Goal: Find specific fact: Find specific fact

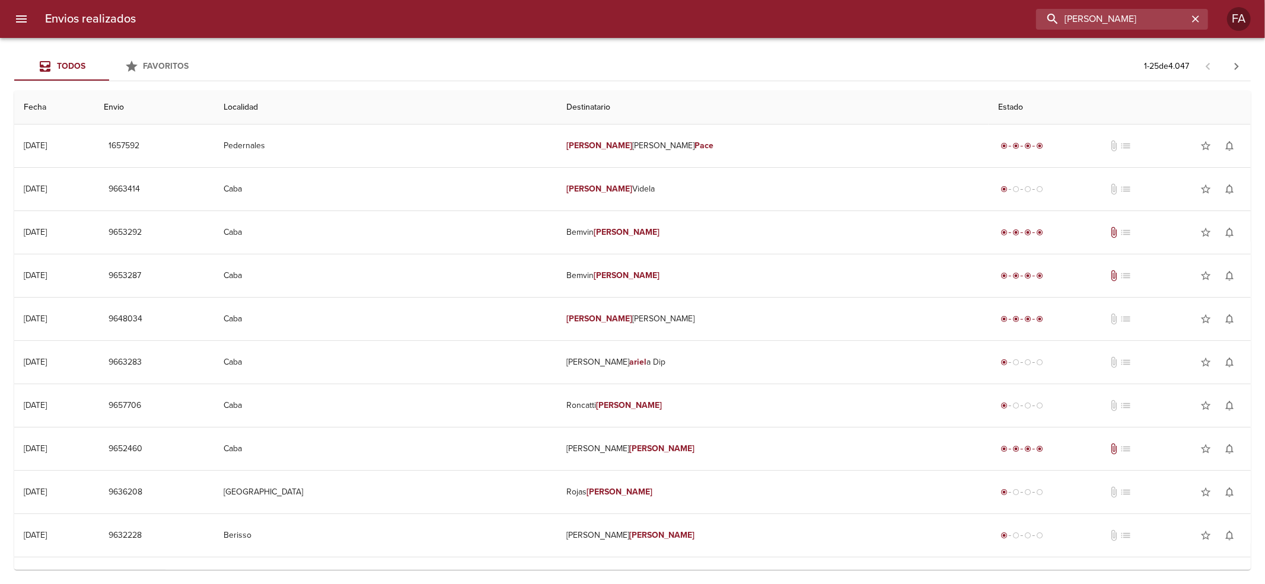
drag, startPoint x: 1173, startPoint y: 24, endPoint x: 669, endPoint y: 79, distance: 507.0
click at [669, 0] on div "Envios realizados [PERSON_NAME] FA Todos Favoritos 1 - 25 de 4.047 Fecha Envio …" at bounding box center [632, 0] width 1265 height 0
paste input "OTAI TRANSPORTES S.R.L"
type input "OTAI TRANSPORTES S.R.L"
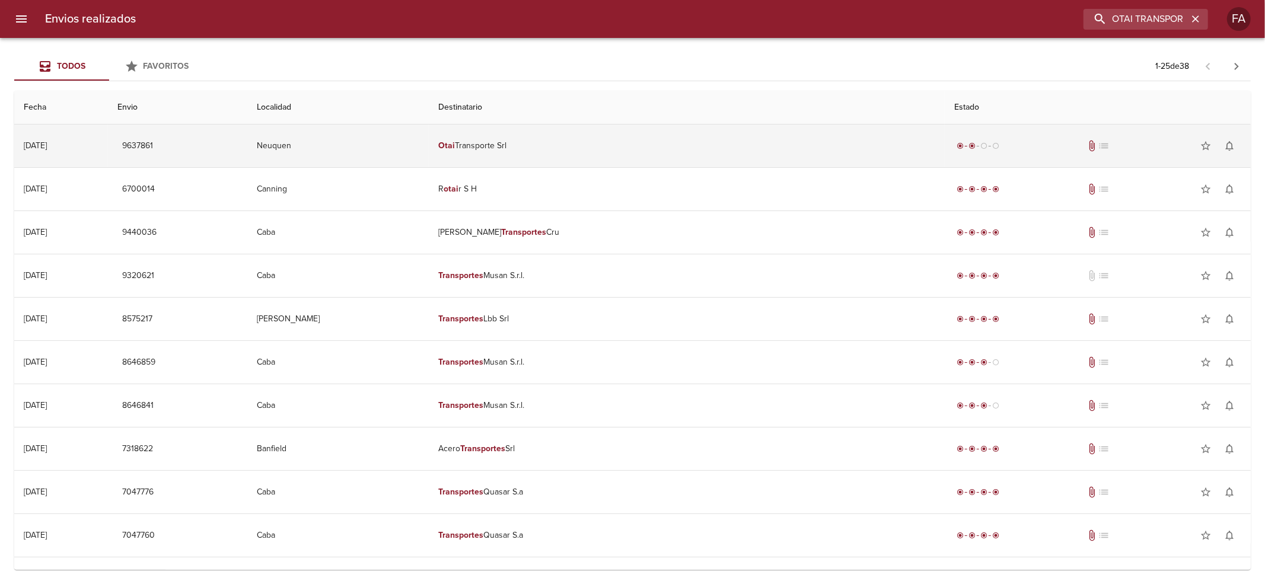
click at [615, 142] on td "Otai Transporte Srl" at bounding box center [687, 146] width 516 height 43
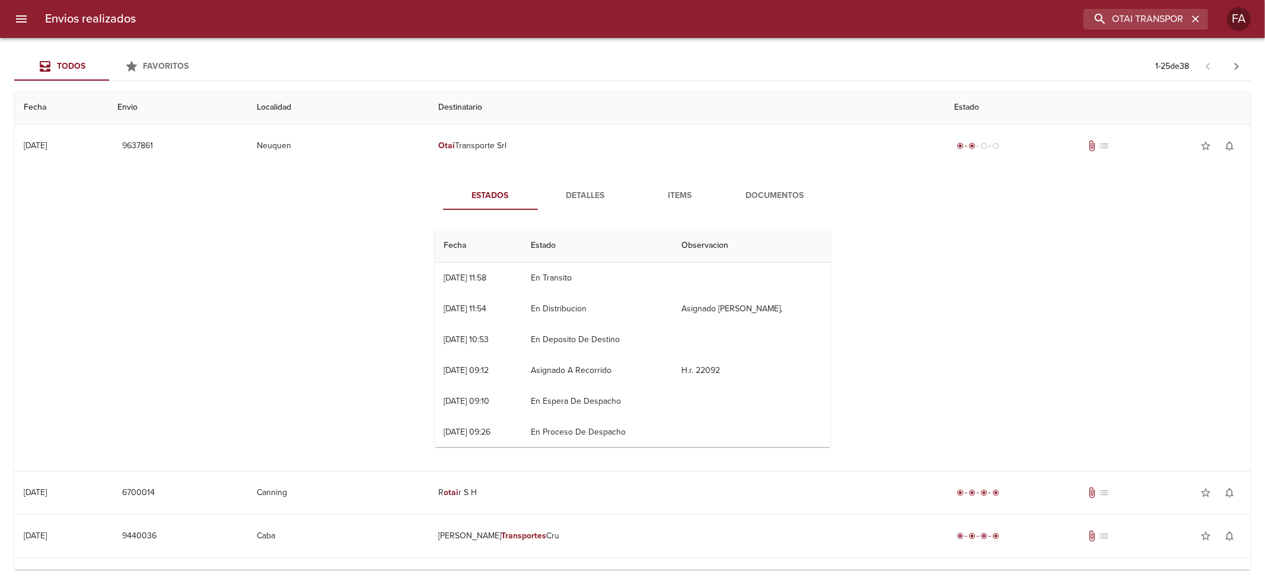
scroll to position [31, 0]
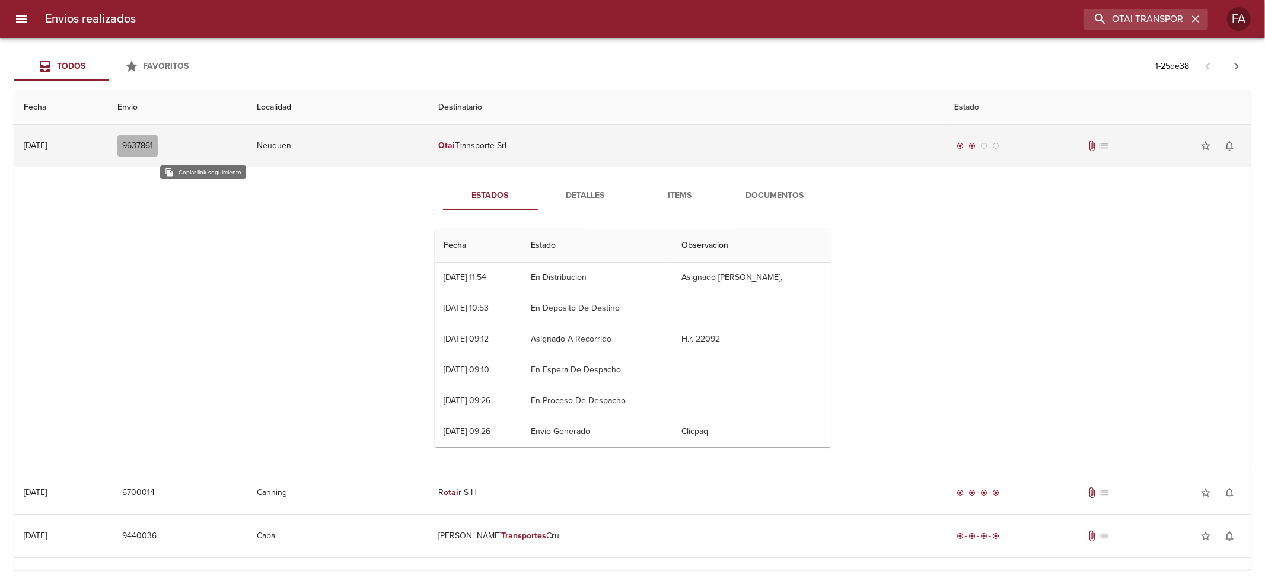
click at [153, 150] on span "9637861" at bounding box center [137, 146] width 31 height 15
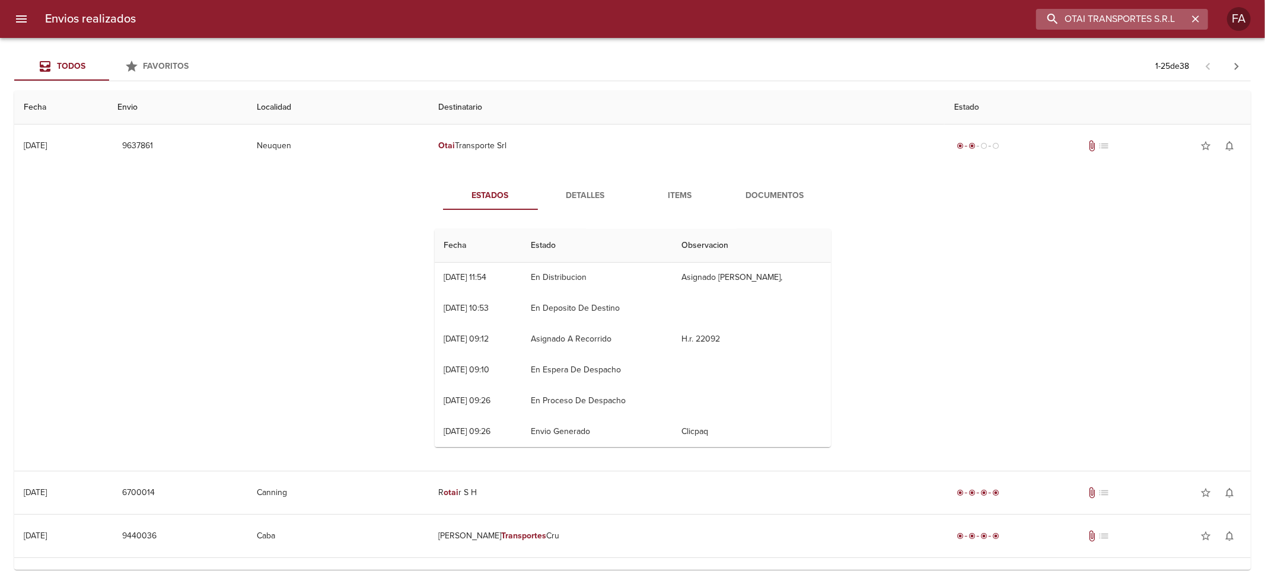
click at [1124, 26] on input "OTAI TRANSPORTES S.R.L" at bounding box center [1112, 19] width 152 height 21
paste input "[PERSON_NAME] [PERSON_NAME]"
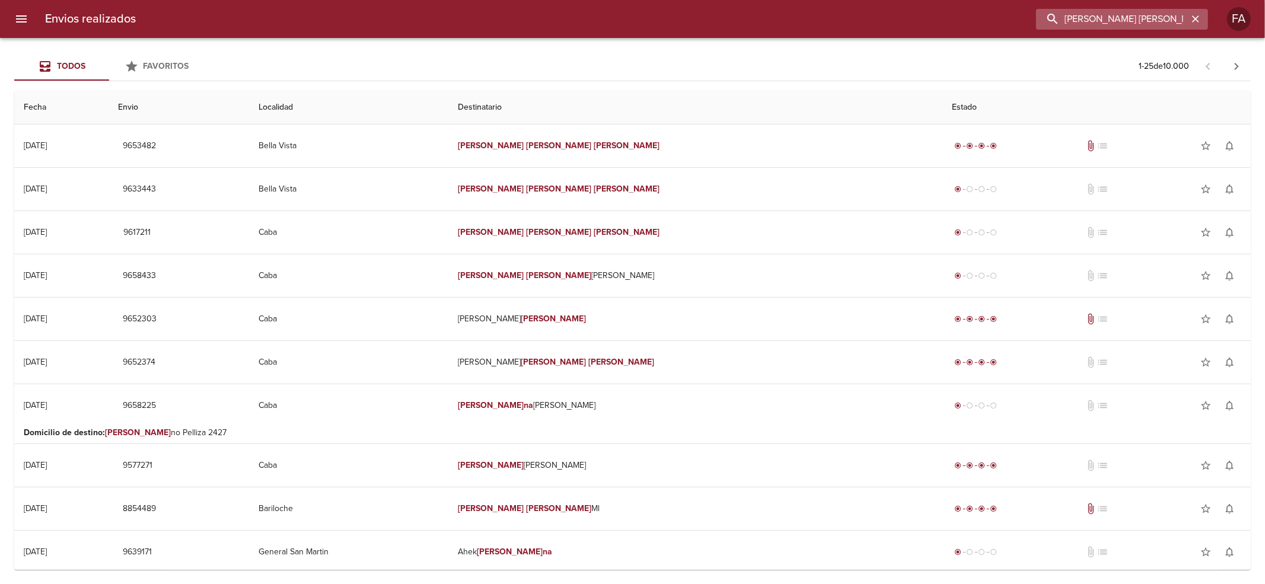
click at [1151, 23] on input "[PERSON_NAME] [PERSON_NAME]" at bounding box center [1112, 19] width 152 height 21
drag, startPoint x: 1151, startPoint y: 23, endPoint x: 696, endPoint y: 66, distance: 458.1
click at [754, 0] on div "Envios realizados [PERSON_NAME] [PERSON_NAME] Todos Favoritos 1 - 25 de 10.000 …" at bounding box center [632, 0] width 1265 height 0
paste input "[PERSON_NAME] [PERSON_NAME]"
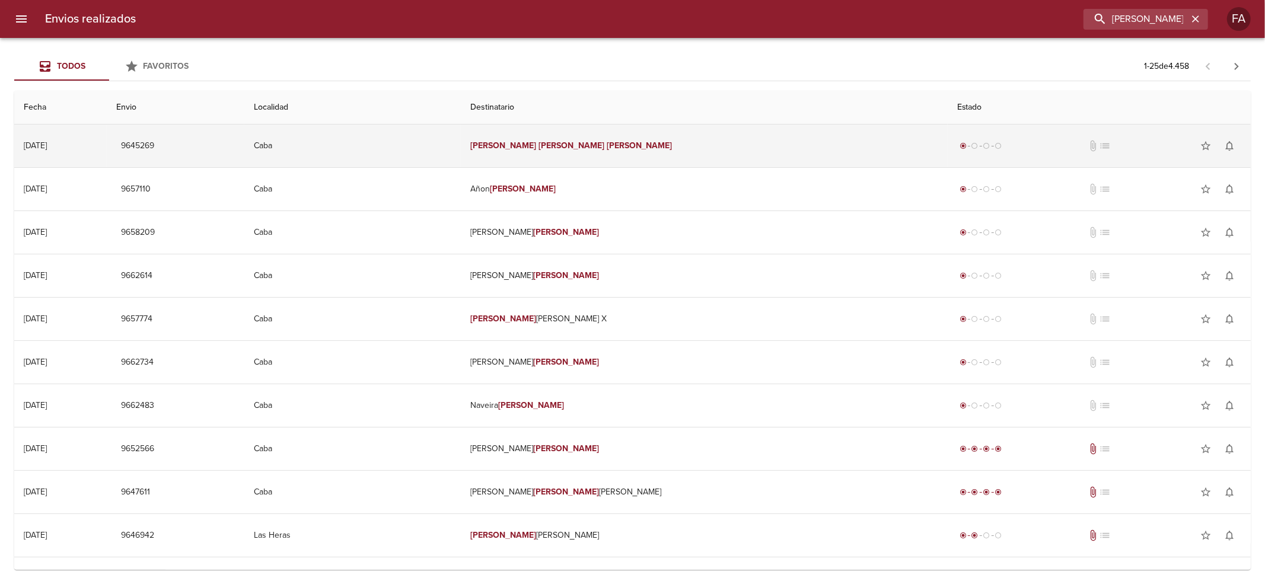
click at [660, 133] on td "[PERSON_NAME] [PERSON_NAME]" at bounding box center [704, 146] width 487 height 43
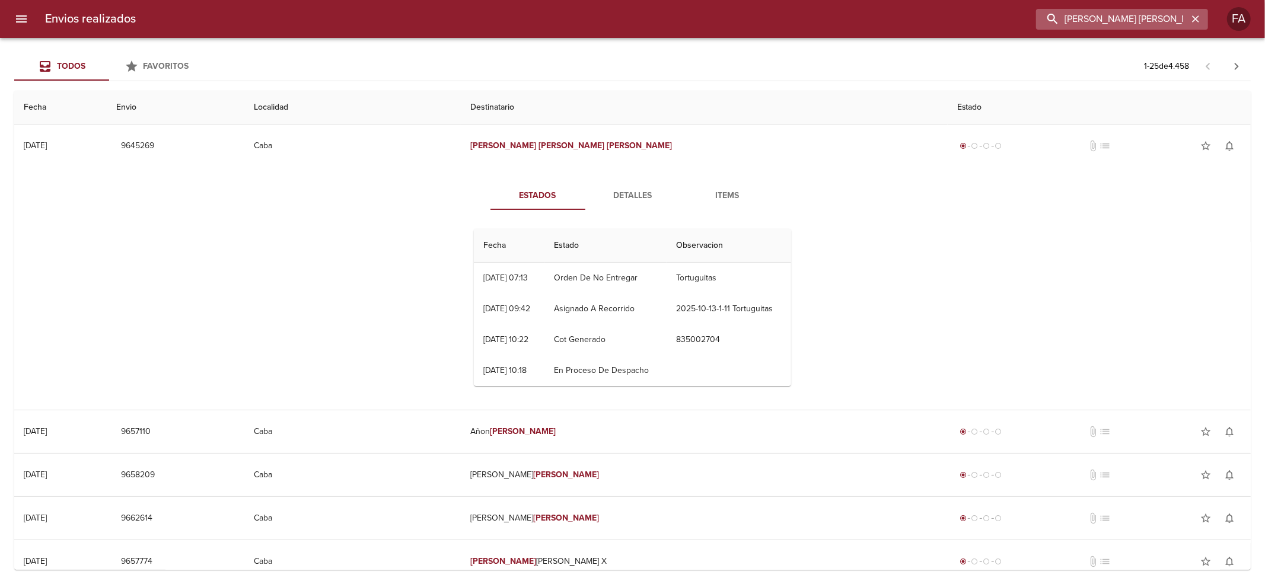
click at [1169, 19] on input "[PERSON_NAME] [PERSON_NAME]" at bounding box center [1112, 19] width 152 height 21
paste input "[PERSON_NAME]"
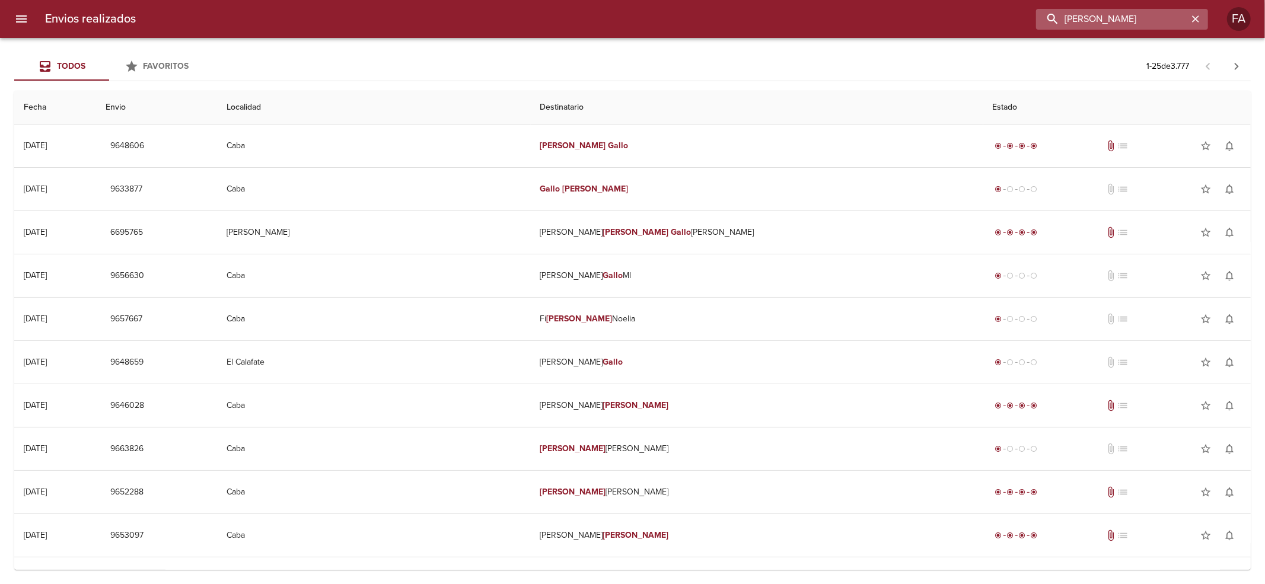
click at [1169, 20] on input "[PERSON_NAME]" at bounding box center [1112, 19] width 152 height 21
drag, startPoint x: 1169, startPoint y: 20, endPoint x: 732, endPoint y: 85, distance: 442.5
click at [734, 0] on div "Envios realizados [PERSON_NAME] FA Todos Favoritos 1 - 25 de 3.777 Fecha Envio …" at bounding box center [632, 0] width 1265 height 0
paste input "[PERSON_NAME]"
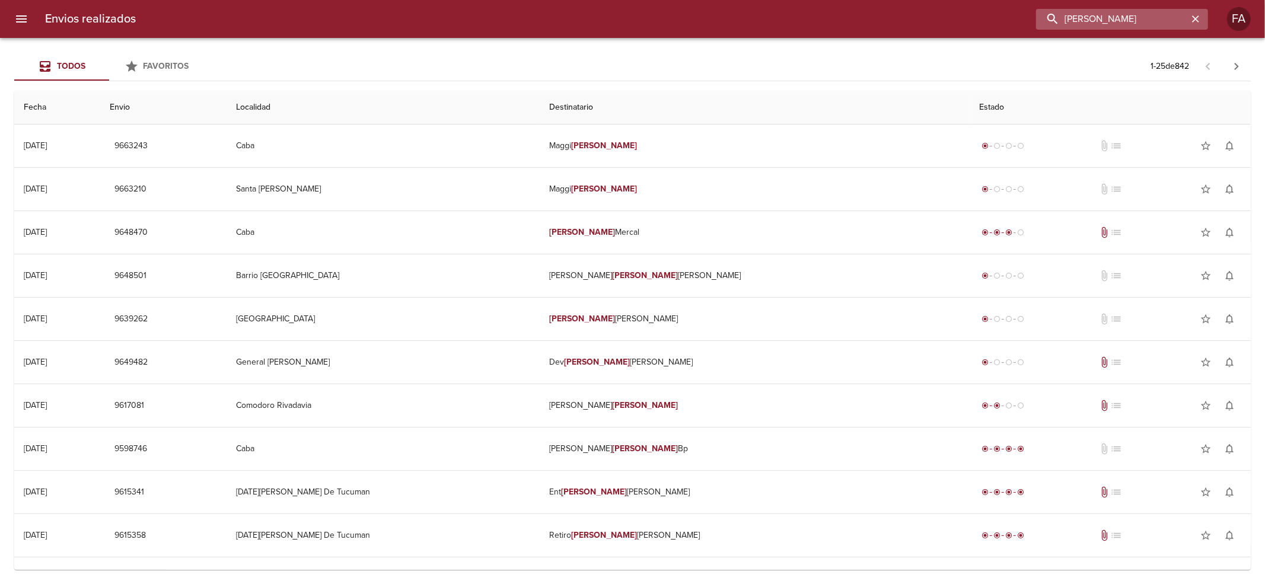
click at [1163, 26] on input "[PERSON_NAME]" at bounding box center [1112, 19] width 152 height 21
paste input "[PERSON_NAME]"
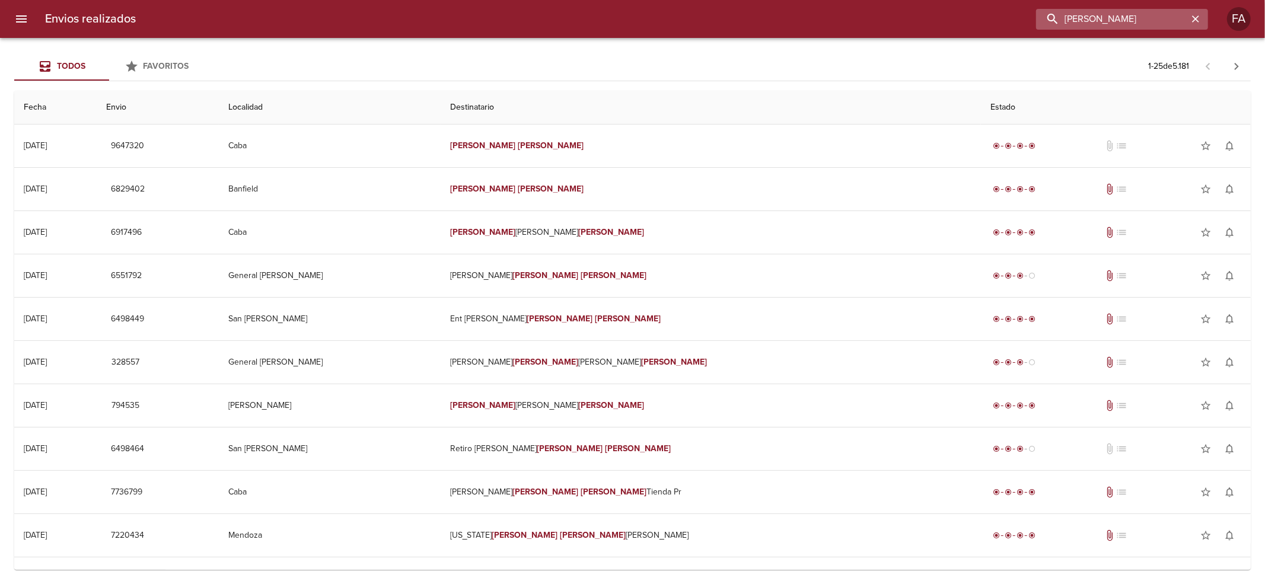
click at [1125, 22] on input "[PERSON_NAME]" at bounding box center [1112, 19] width 152 height 21
drag, startPoint x: 1125, startPoint y: 22, endPoint x: 1042, endPoint y: 34, distance: 83.9
click at [1042, 34] on div "Envios realizados [PERSON_NAME] FA" at bounding box center [632, 19] width 1265 height 38
paste input "[PERSON_NAME]"
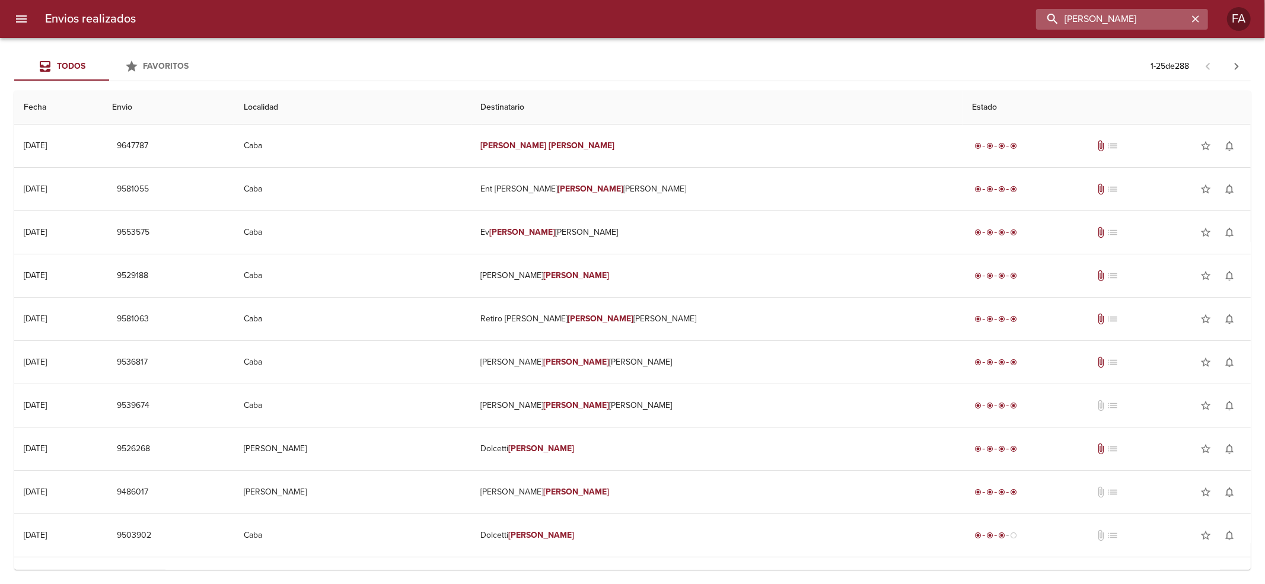
click at [1182, 24] on input "[PERSON_NAME]" at bounding box center [1112, 19] width 152 height 21
drag, startPoint x: 1182, startPoint y: 24, endPoint x: 819, endPoint y: 46, distance: 363.5
click at [831, 0] on div "Envios realizados MAQUIAVELO ANGELINA FA Todos Favoritos 1 - 25 de 288 Fecha En…" at bounding box center [632, 0] width 1265 height 0
paste input "[PERSON_NAME]"
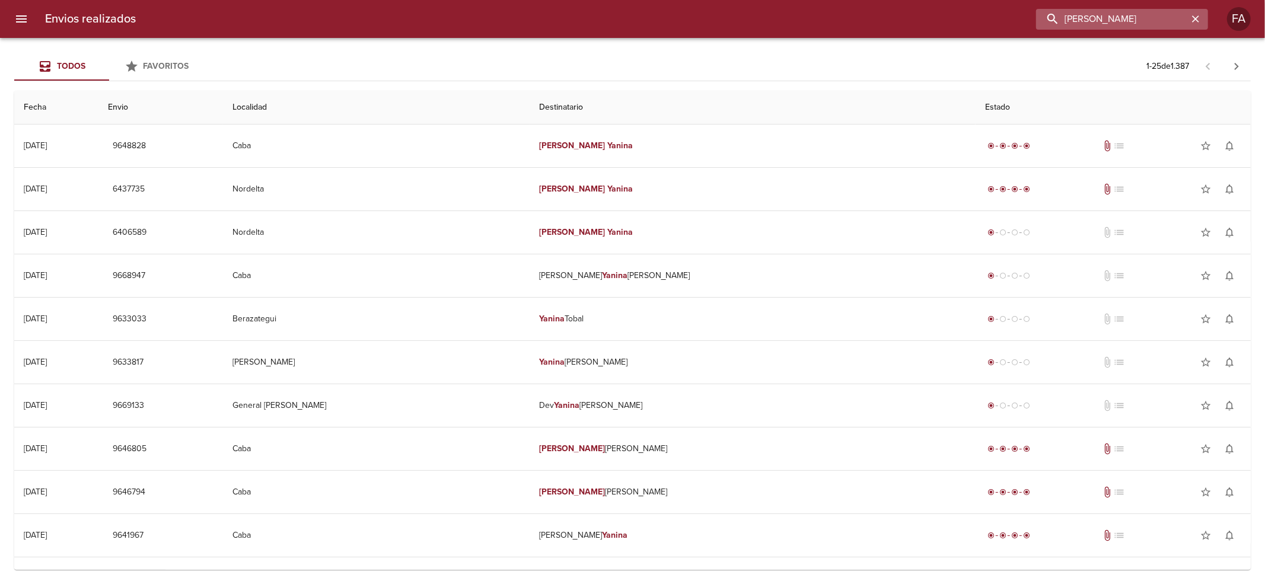
click at [1146, 26] on input "[PERSON_NAME]" at bounding box center [1112, 19] width 152 height 21
drag, startPoint x: 1146, startPoint y: 26, endPoint x: 648, endPoint y: 81, distance: 500.5
click at [648, 0] on div "Envios realizados [PERSON_NAME] FA Todos Favoritos 1 - 25 de 1.387 Fecha Envio …" at bounding box center [632, 0] width 1265 height 0
paste input "[PERSON_NAME] BP"
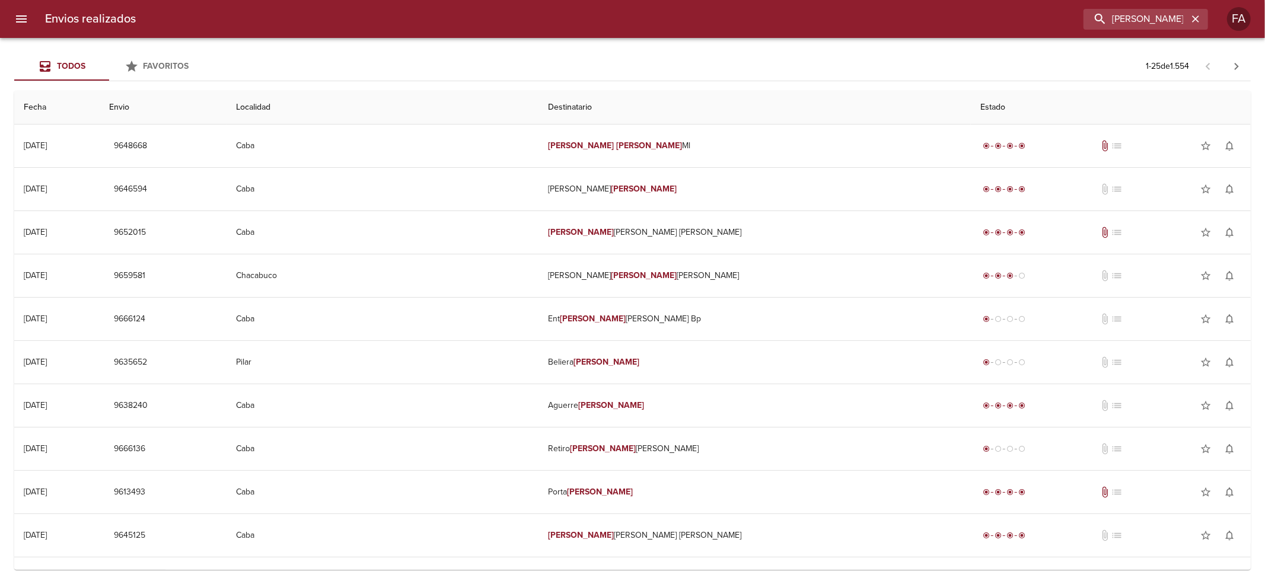
click at [1124, 31] on div "Envios realizados [PERSON_NAME] BP FA" at bounding box center [632, 19] width 1265 height 38
click at [1125, 22] on input "[PERSON_NAME] BP" at bounding box center [1112, 19] width 152 height 21
paste input "[PERSON_NAME] ML"
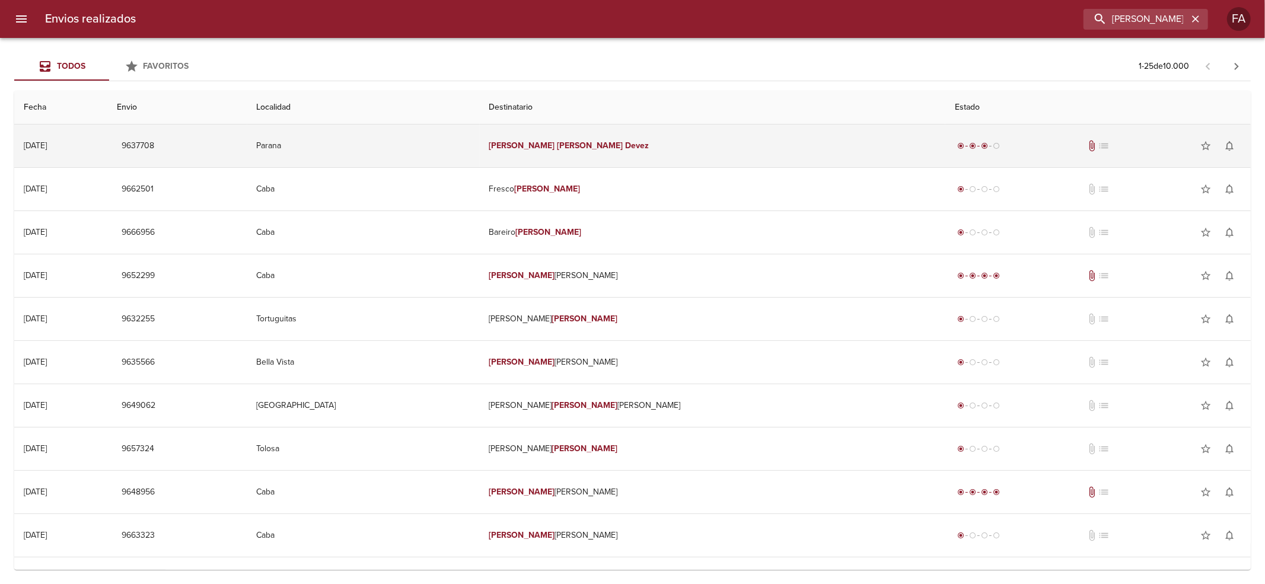
click at [708, 142] on td "[PERSON_NAME]" at bounding box center [713, 146] width 466 height 43
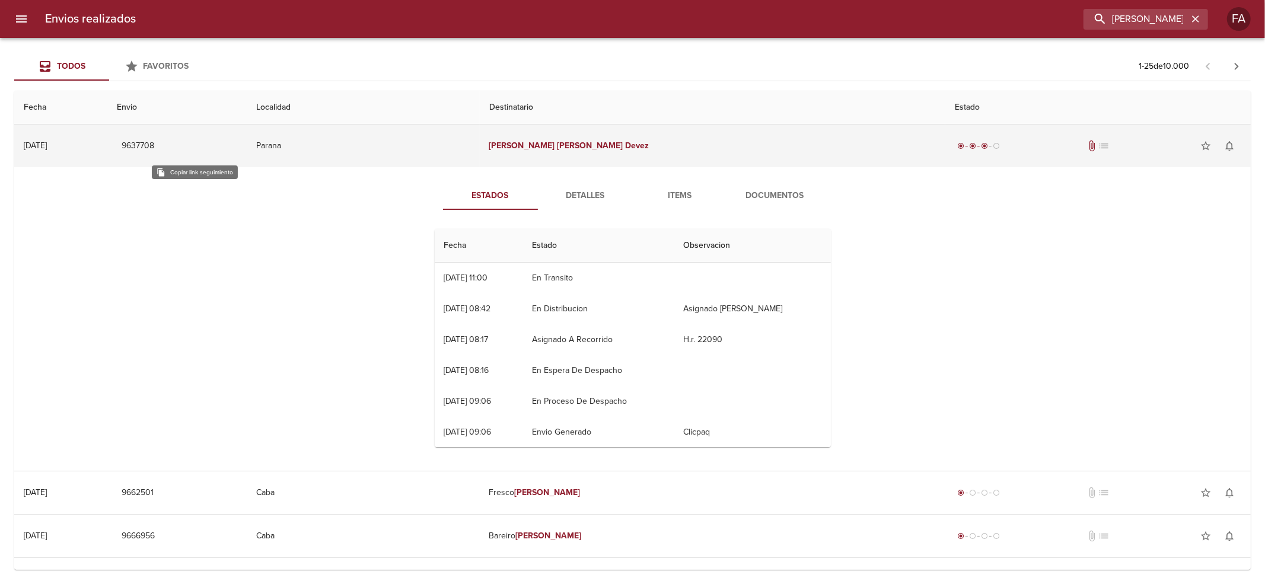
click at [154, 143] on span "9637708" at bounding box center [138, 146] width 33 height 15
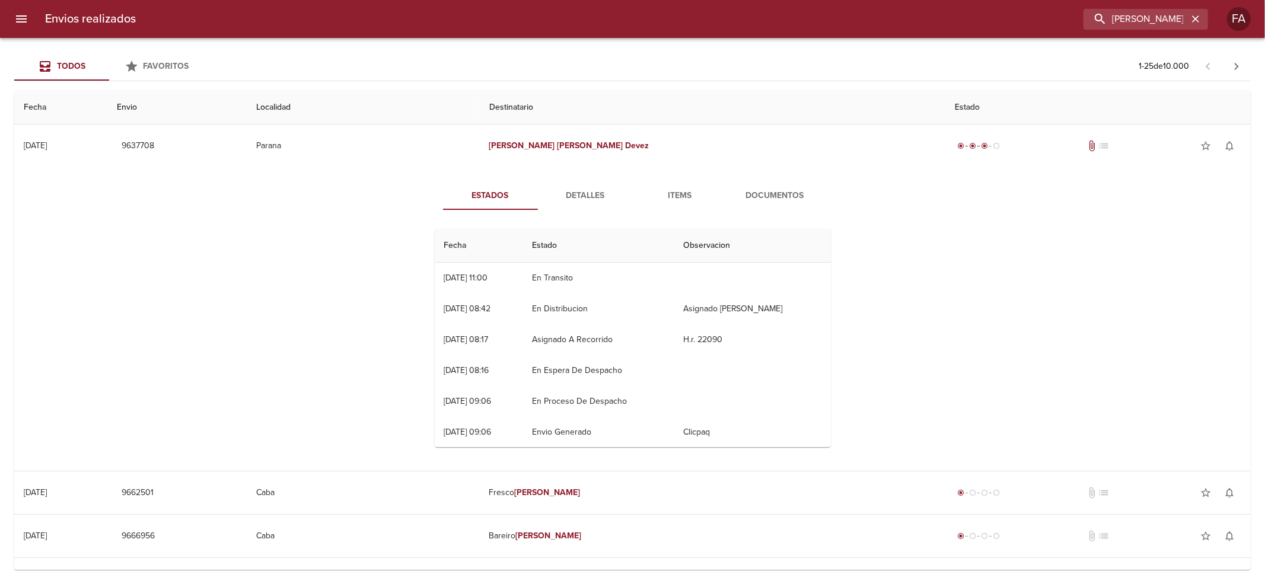
click at [598, 205] on button "Detalles" at bounding box center [585, 195] width 95 height 28
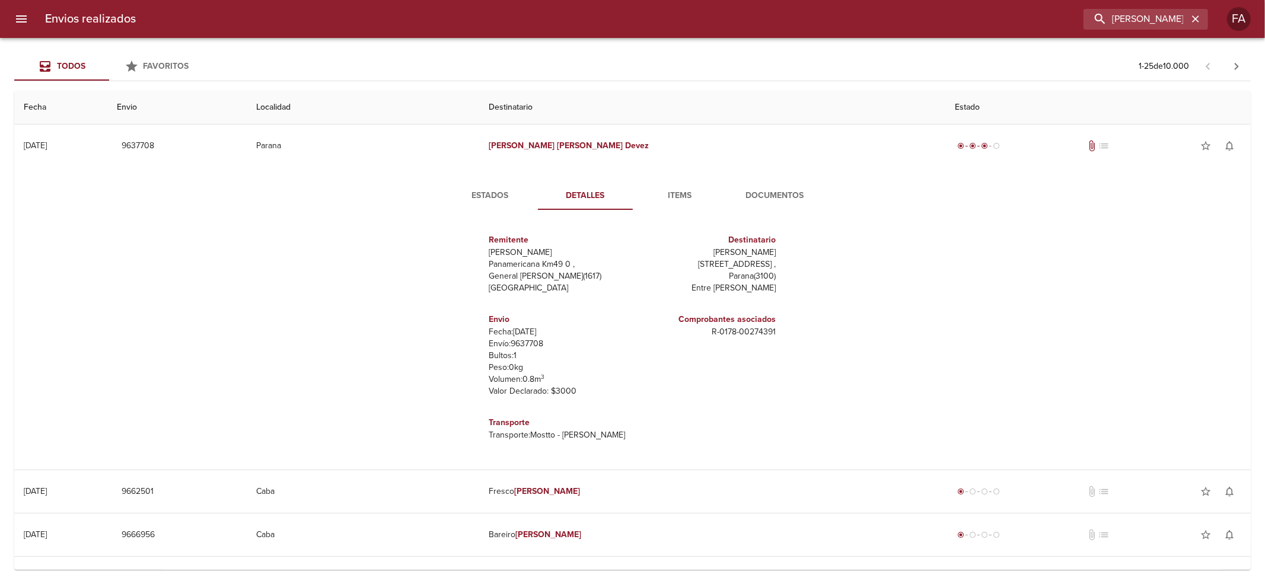
click at [502, 425] on h6 "Transporte" at bounding box center [558, 422] width 139 height 13
drag, startPoint x: 502, startPoint y: 425, endPoint x: 592, endPoint y: 433, distance: 90.5
click at [596, 444] on div "Transporte Transporte: Mostto - [GEOGRAPHIC_DATA]" at bounding box center [558, 428] width 139 height 34
copy div "Transporte Transporte: Mostto - [GEOGRAPHIC_DATA]"
click at [1157, 27] on input "[PERSON_NAME] ML" at bounding box center [1112, 19] width 152 height 21
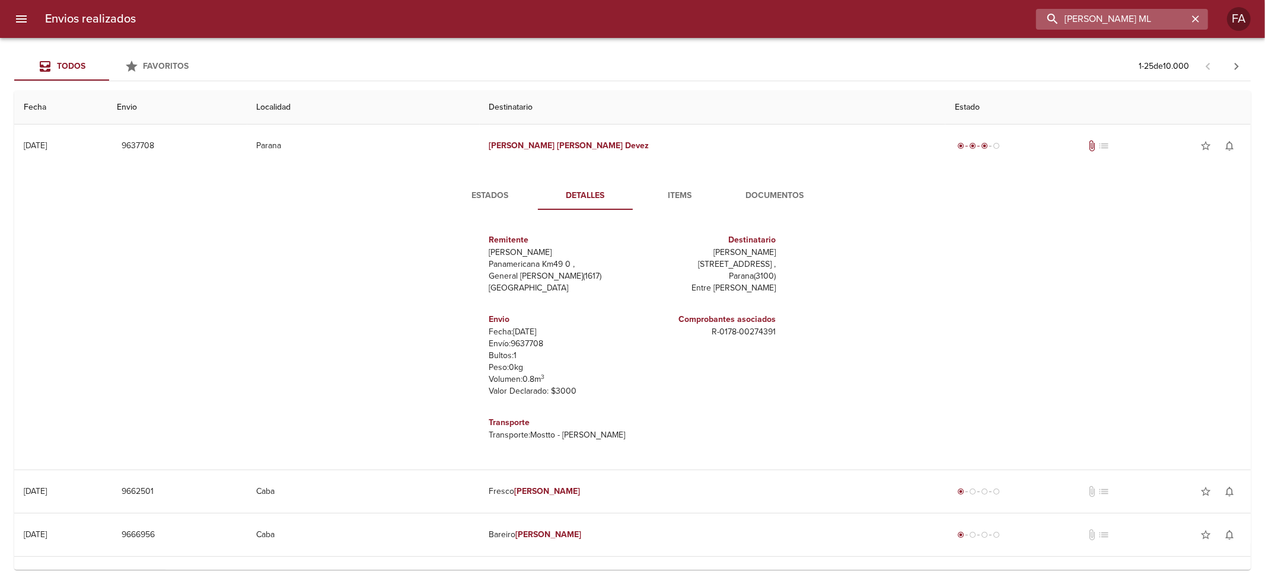
click at [1157, 27] on input "[PERSON_NAME] ML" at bounding box center [1112, 19] width 152 height 21
click at [1156, 27] on input "[PERSON_NAME] ML" at bounding box center [1112, 19] width 152 height 21
paste input "[PERSON_NAME]"
type input "[PERSON_NAME]"
